Goal: Task Accomplishment & Management: Manage account settings

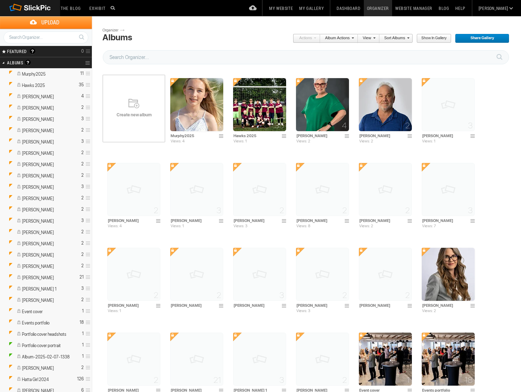
click at [137, 112] on span "Create new album" at bounding box center [133, 115] width 63 height 6
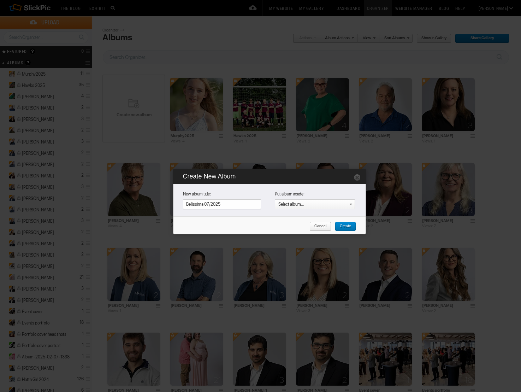
type input "Bellissima 07/2025"
click at [346, 226] on span "Create" at bounding box center [343, 226] width 16 height 9
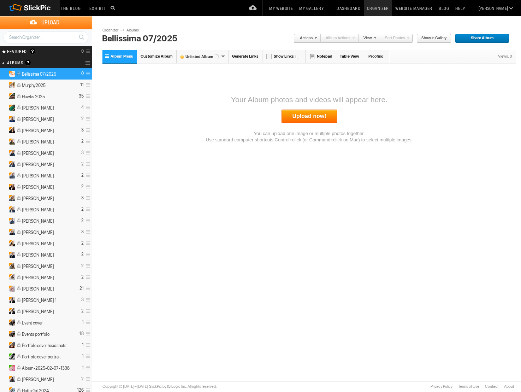
click at [154, 58] on span "Customize Album" at bounding box center [157, 56] width 32 height 5
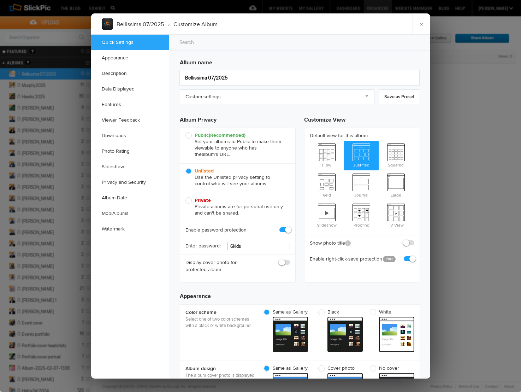
drag, startPoint x: 257, startPoint y: 247, endPoint x: 215, endPoint y: 243, distance: 42.5
click at [215, 243] on div "Enter password: 6kids" at bounding box center [237, 246] width 115 height 17
type input "Glam4you2025"
click at [309, 293] on h3 "Appearance" at bounding box center [300, 293] width 240 height 14
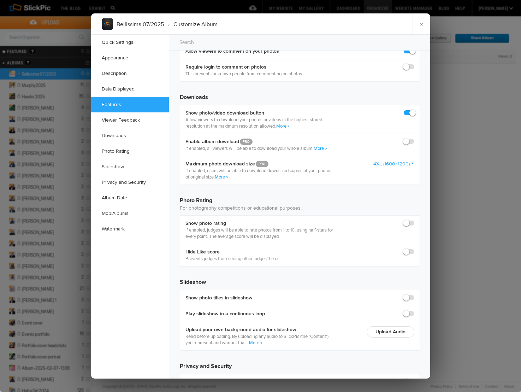
scroll to position [1070, 0]
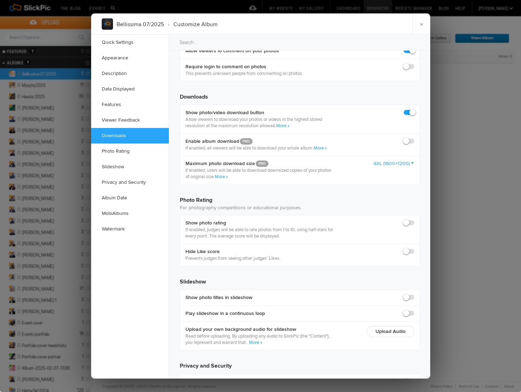
click at [414, 138] on span at bounding box center [414, 138] width 0 height 0
click at [414, 138] on input "checkbox" at bounding box center [414, 137] width 0 height 0
checkbox input "true"
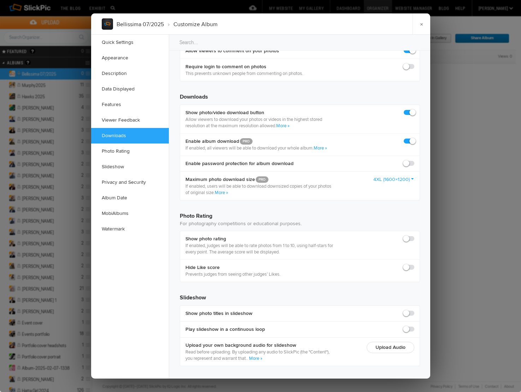
click at [393, 179] on link "4XL (1600×1200)" at bounding box center [393, 179] width 41 height 7
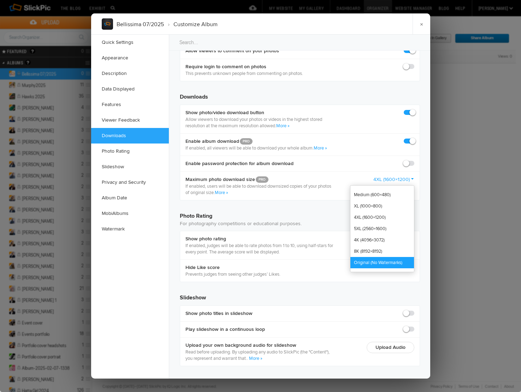
click at [373, 264] on link "Original (No Watermarks)" at bounding box center [382, 262] width 64 height 11
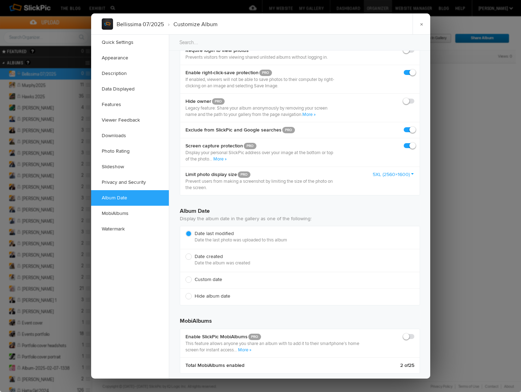
scroll to position [1417, 0]
click at [210, 295] on span "Hide album date" at bounding box center [297, 296] width 225 height 6
click at [185, 293] on input "Hide album date" at bounding box center [185, 292] width 0 height 0
radio input "true"
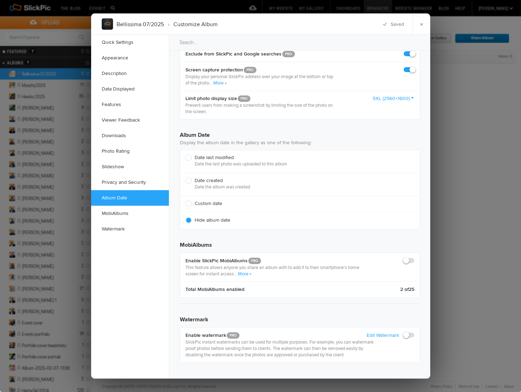
scroll to position [1493, 0]
click at [283, 302] on div "MobiAlbums Enable SlickPic MobiAlbums PRO This feature allows anyone you share …" at bounding box center [300, 269] width 240 height 69
click at [421, 22] on link "×" at bounding box center [422, 23] width 18 height 21
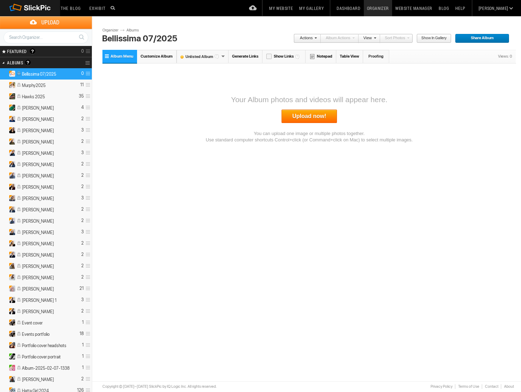
click at [307, 118] on link "Upload now!" at bounding box center [310, 116] width 56 height 13
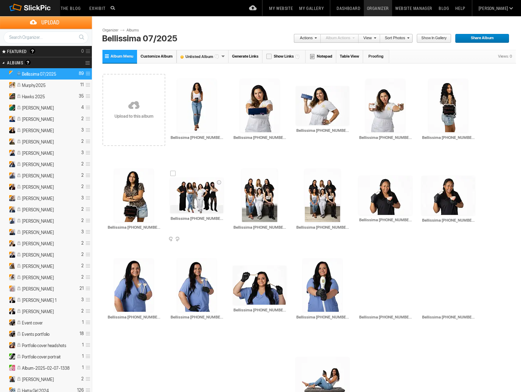
click at [223, 238] on span at bounding box center [222, 240] width 7 height 6
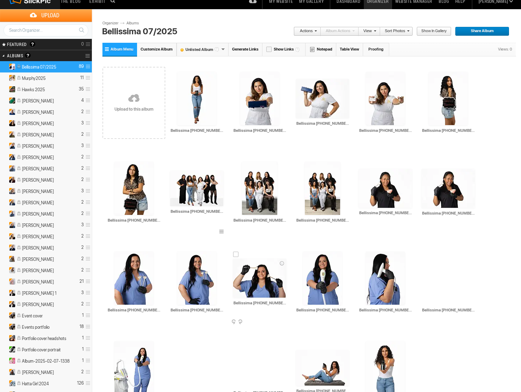
scroll to position [8, 0]
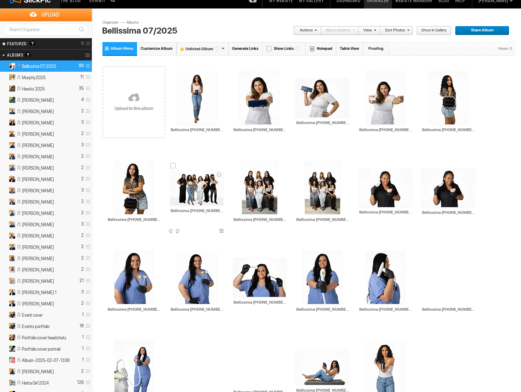
click at [221, 229] on span at bounding box center [222, 232] width 7 height 6
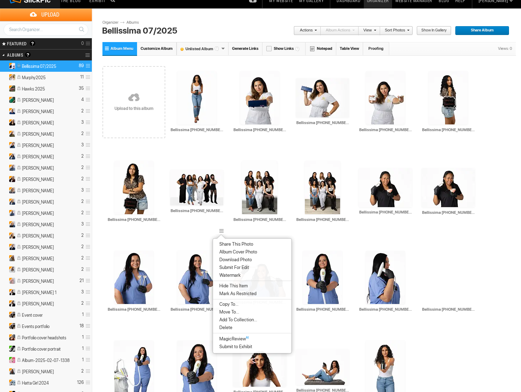
click at [234, 252] on span "Album Cover Photo" at bounding box center [237, 252] width 40 height 6
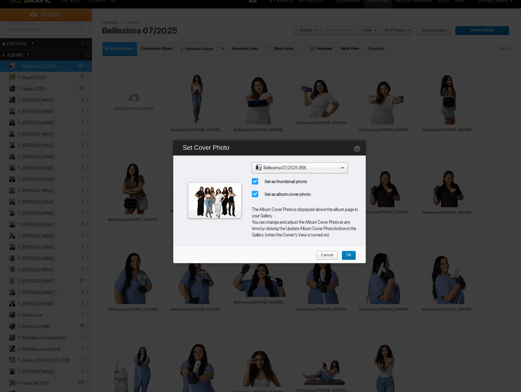
click at [349, 256] on span "Ok" at bounding box center [347, 255] width 10 height 9
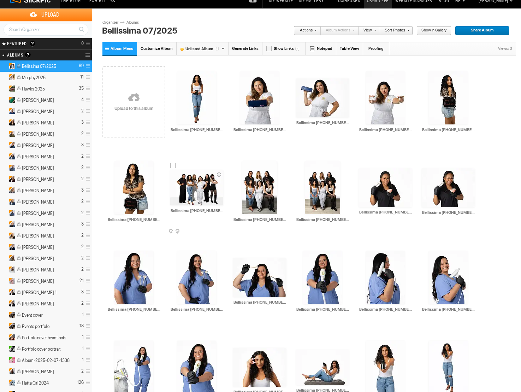
click at [208, 190] on img at bounding box center [196, 187] width 53 height 35
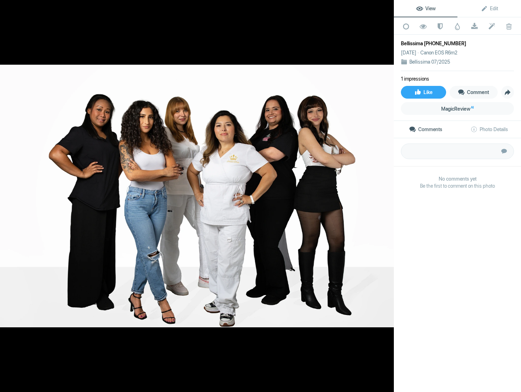
click at [385, 7] on div at bounding box center [386, 8] width 16 height 16
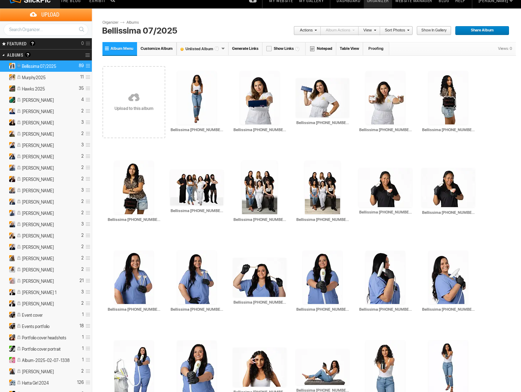
scroll to position [8, 0]
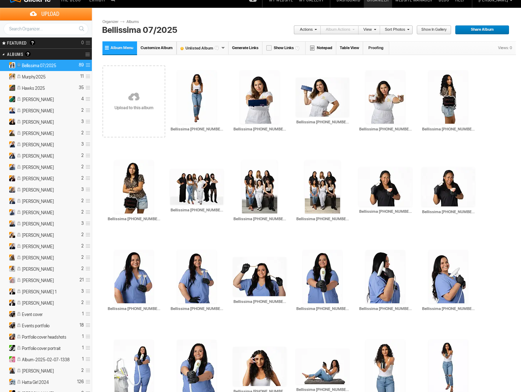
click at [489, 30] on span "Share Album" at bounding box center [479, 29] width 49 height 9
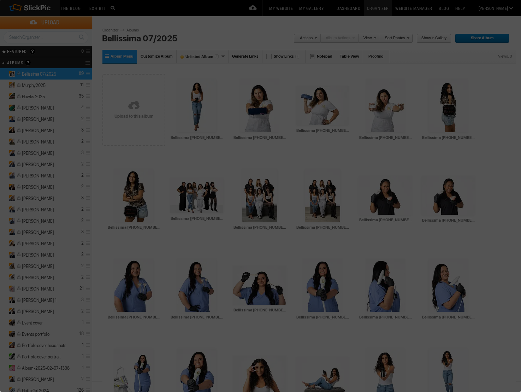
scroll to position [0, 0]
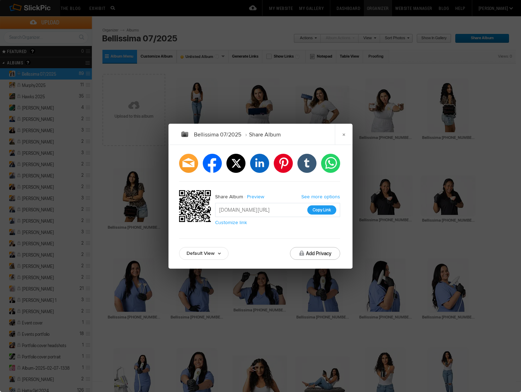
click at [324, 213] on button "Copy Link" at bounding box center [321, 209] width 29 height 9
click at [302, 253] on span "button" at bounding box center [302, 253] width 6 height 6
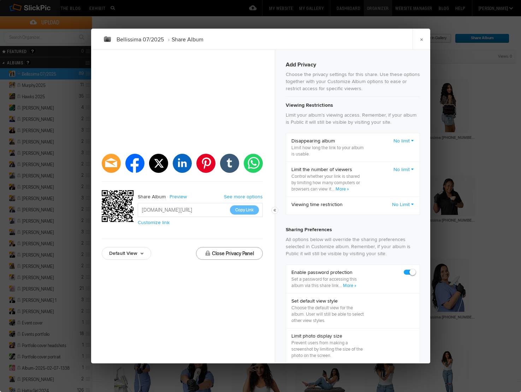
checkbox input "true"
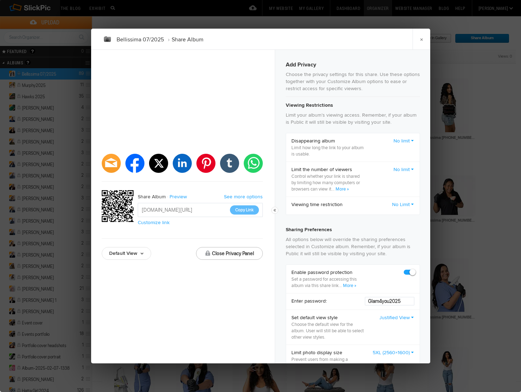
drag, startPoint x: 406, startPoint y: 302, endPoint x: 341, endPoint y: 300, distance: 65.0
click at [341, 300] on div "Enter password: Glam4you2025" at bounding box center [353, 301] width 134 height 17
